Goal: Information Seeking & Learning: Check status

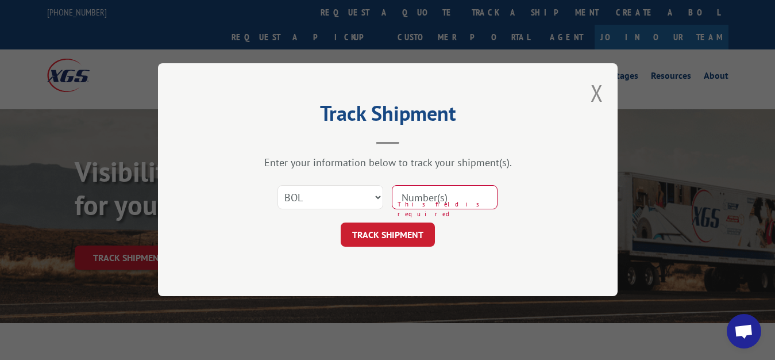
select select "bol"
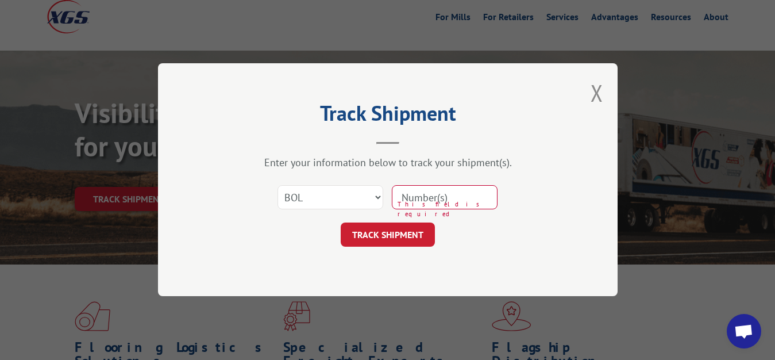
click at [411, 200] on input at bounding box center [445, 198] width 106 height 24
type input "7082074"
click button "TRACK SHIPMENT" at bounding box center [388, 235] width 94 height 24
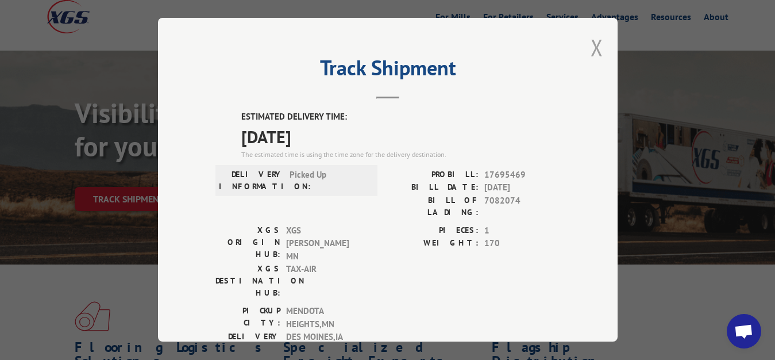
click at [591, 45] on button "Close modal" at bounding box center [597, 47] width 13 height 30
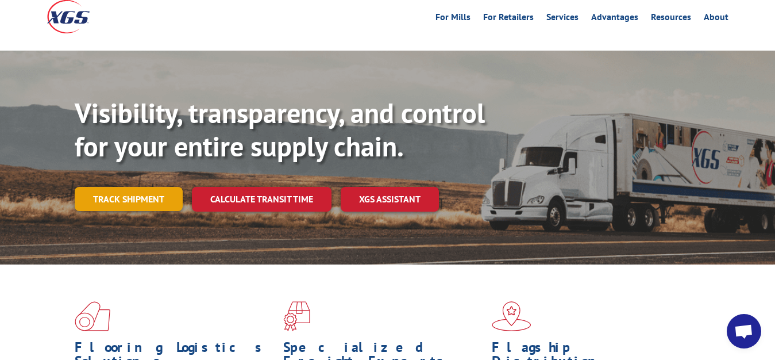
click at [133, 187] on link "Track shipment" at bounding box center [129, 199] width 108 height 24
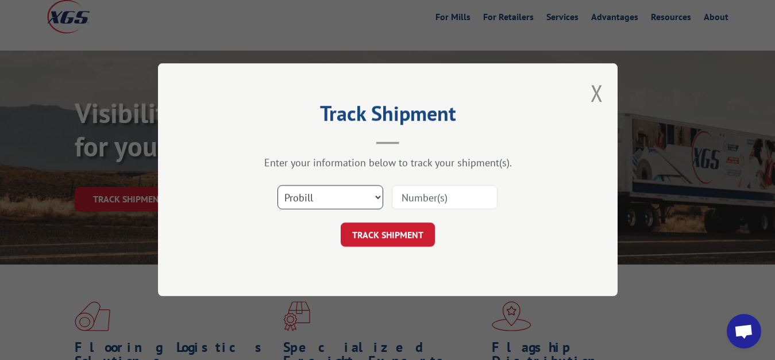
click at [277, 186] on select "Select category... Probill BOL PO" at bounding box center [330, 198] width 106 height 24
select select "bol"
click option "BOL" at bounding box center [0, 0] width 0 height 0
click at [435, 182] on div "Select category... Probill BOL PO" at bounding box center [387, 198] width 345 height 38
drag, startPoint x: 405, startPoint y: 196, endPoint x: 450, endPoint y: 142, distance: 69.7
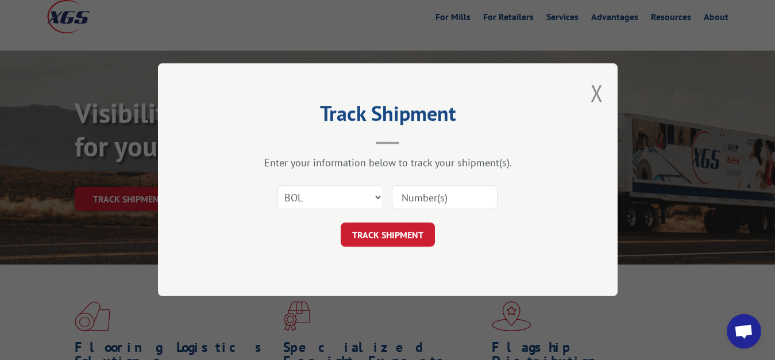
click at [411, 192] on input at bounding box center [445, 198] width 106 height 24
type input "7082074"
click button "TRACK SHIPMENT" at bounding box center [388, 235] width 94 height 24
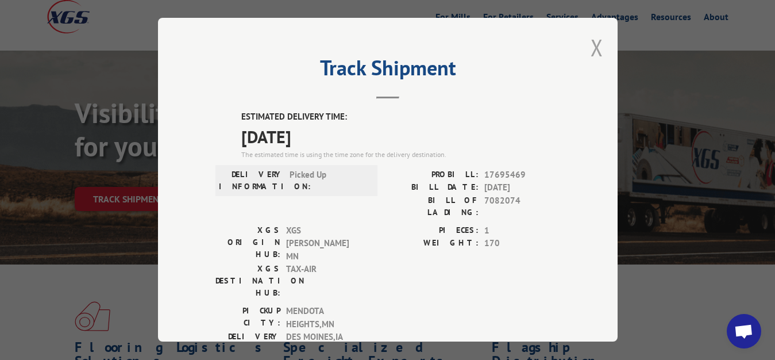
click at [591, 41] on button "Close modal" at bounding box center [597, 47] width 13 height 30
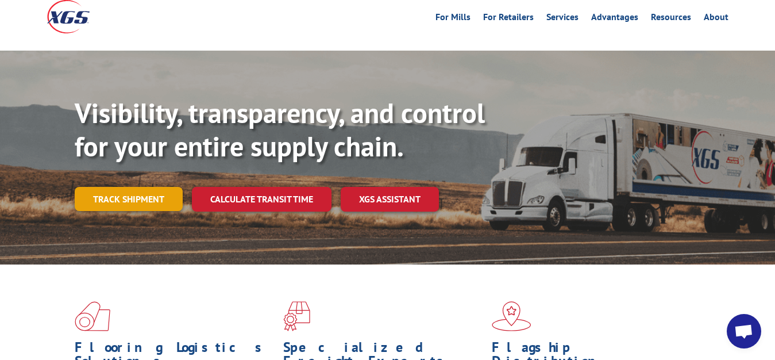
click at [122, 187] on link "Track shipment" at bounding box center [129, 199] width 108 height 24
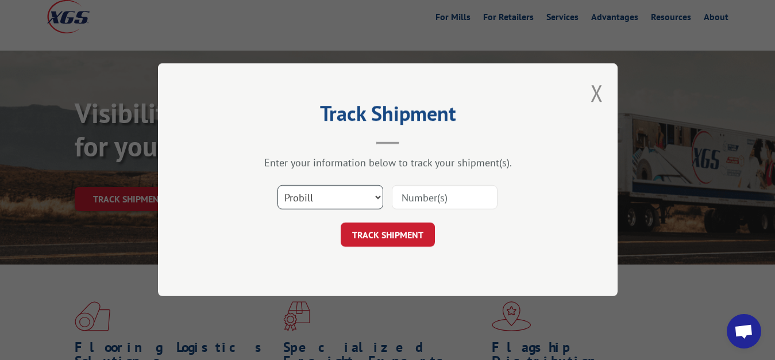
click at [277, 186] on select "Select category... Probill BOL PO" at bounding box center [330, 198] width 106 height 24
select select "bol"
click option "BOL" at bounding box center [0, 0] width 0 height 0
click at [418, 188] on input at bounding box center [445, 198] width 106 height 24
type input "7082073"
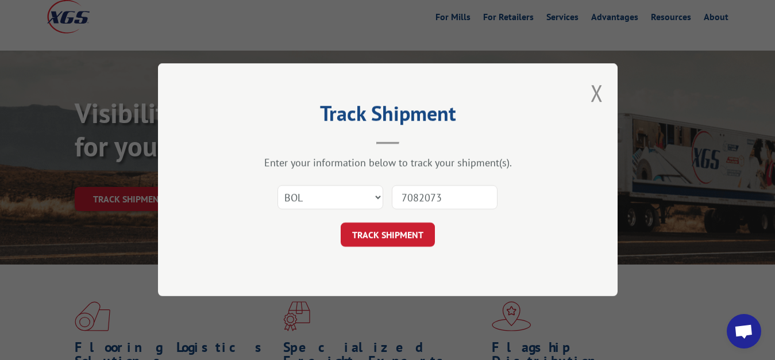
click button "TRACK SHIPMENT" at bounding box center [388, 235] width 94 height 24
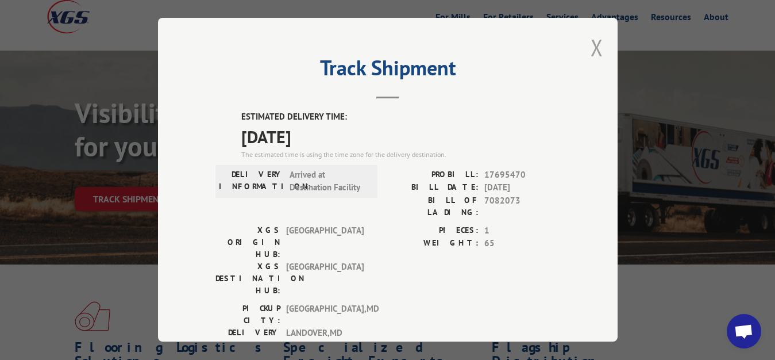
click at [591, 46] on button "Close modal" at bounding box center [597, 47] width 13 height 30
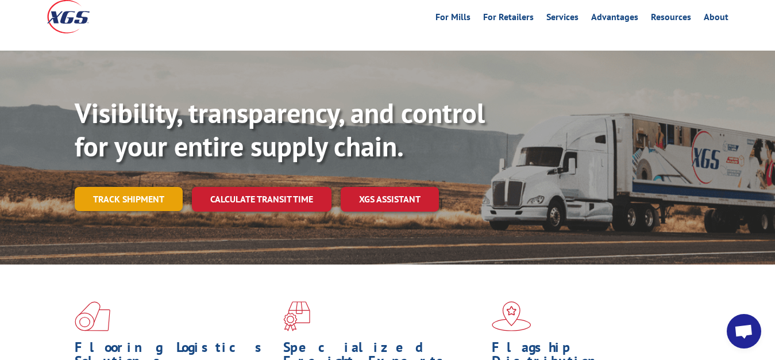
click at [134, 187] on link "Track shipment" at bounding box center [129, 199] width 108 height 24
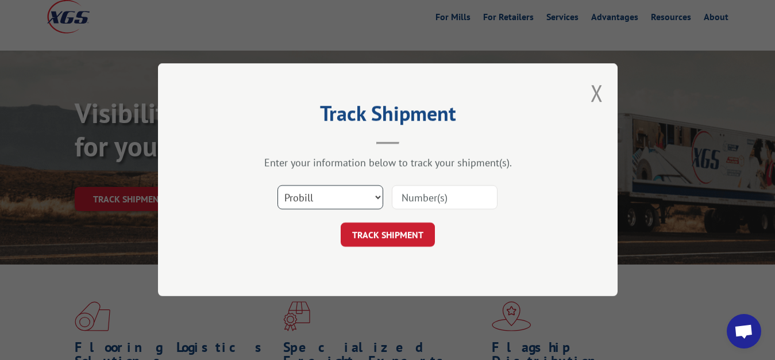
click at [277, 186] on select "Select category... Probill BOL PO" at bounding box center [330, 198] width 106 height 24
select select "bol"
click option "BOL" at bounding box center [0, 0] width 0 height 0
drag, startPoint x: 430, startPoint y: 200, endPoint x: 430, endPoint y: 190, distance: 9.8
click at [430, 196] on input at bounding box center [445, 198] width 106 height 24
